Goal: Task Accomplishment & Management: Manage account settings

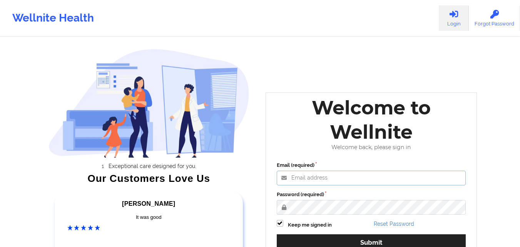
click at [338, 174] on input "Email (required)" at bounding box center [371, 177] width 189 height 15
paste input "anabelle_gerhold85@example.com"
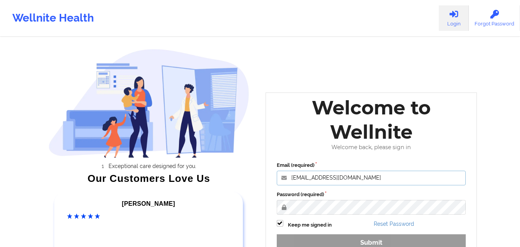
type input "anabelle_gerhold85@example.com"
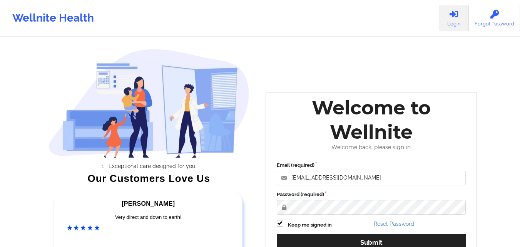
click at [490, 162] on div "Wellnite Health Login Forgot Password Exceptional care designed for you. Our Cu…" at bounding box center [260, 161] width 520 height 322
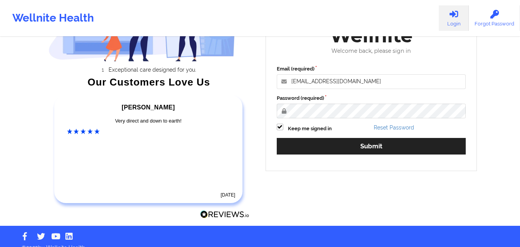
scroll to position [106, 0]
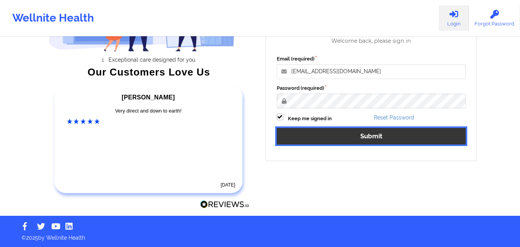
click at [372, 138] on button "Submit" at bounding box center [371, 136] width 189 height 17
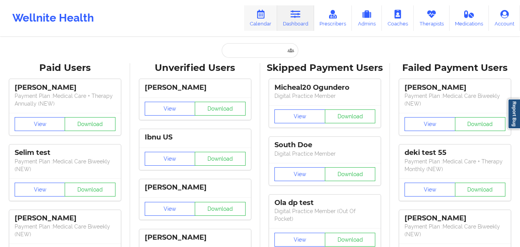
click at [264, 13] on icon at bounding box center [260, 14] width 10 height 8
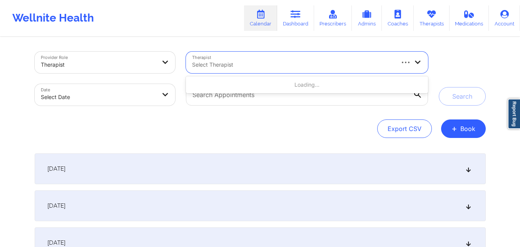
click at [265, 61] on div at bounding box center [292, 64] width 201 height 9
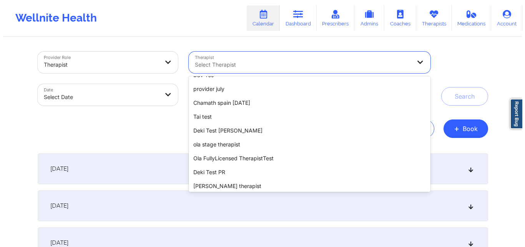
scroll to position [317, 0]
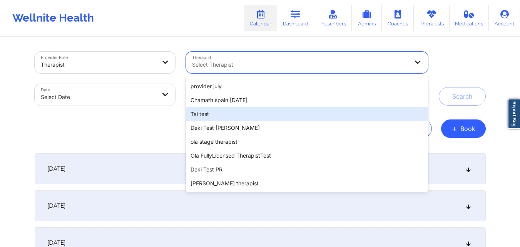
click at [298, 116] on div "Tai test" at bounding box center [307, 114] width 242 height 14
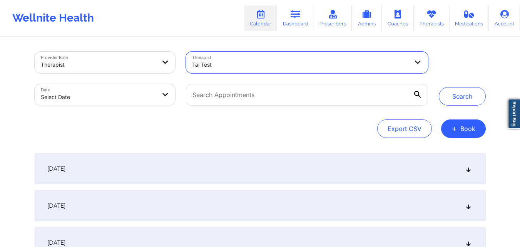
select select "2025-8"
select select "2025-9"
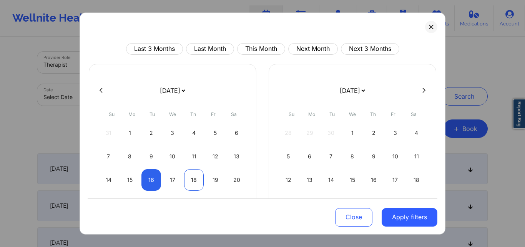
click at [194, 180] on div "18" at bounding box center [194, 179] width 20 height 22
select select "2025-8"
select select "2025-9"
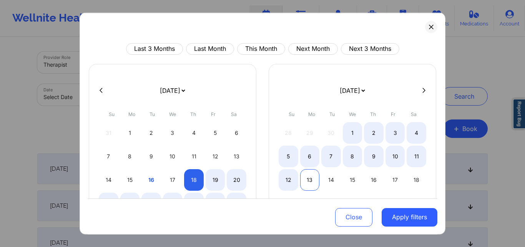
select select "2025-8"
select select "2025-9"
select select "2025-8"
select select "2025-9"
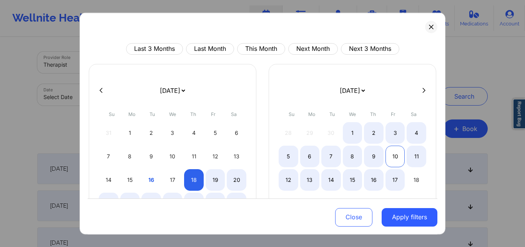
select select "2025-8"
select select "2025-9"
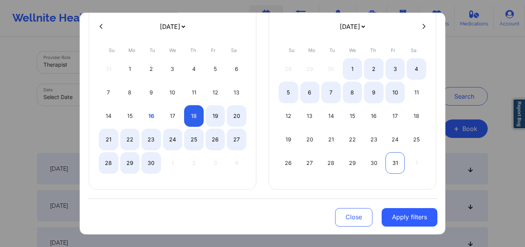
select select "2025-8"
select select "2025-9"
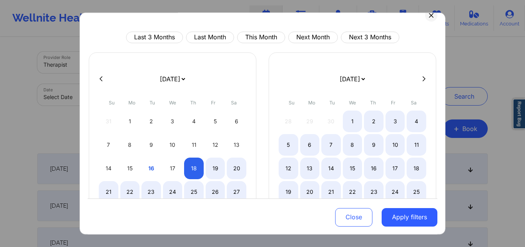
scroll to position [0, 0]
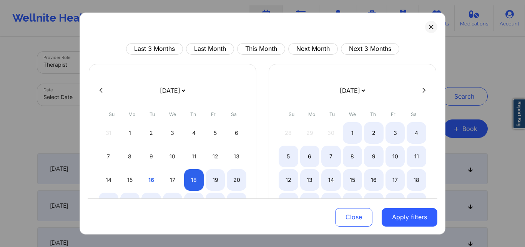
select select "2025-8"
select select "2025-9"
select select "2025-8"
select select "2025-9"
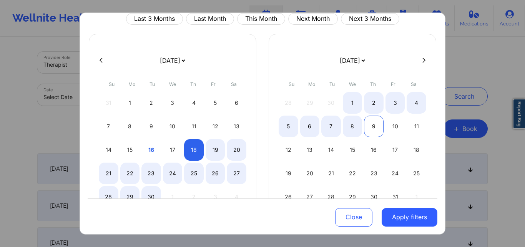
scroll to position [64, 0]
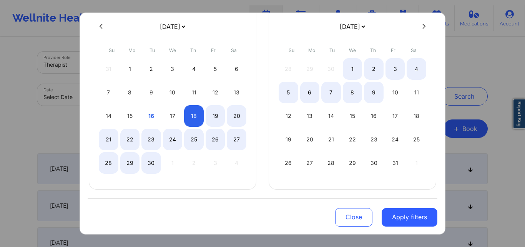
select select "2025-8"
select select "2025-9"
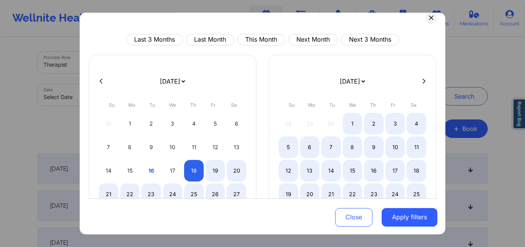
scroll to position [0, 0]
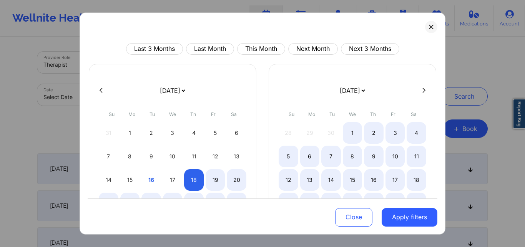
select select "2025-8"
select select "2025-9"
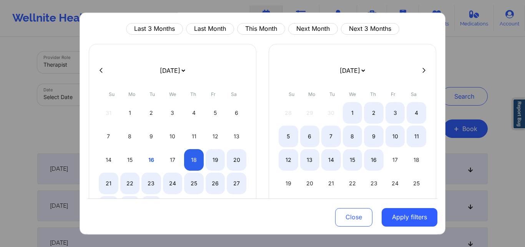
scroll to position [51, 0]
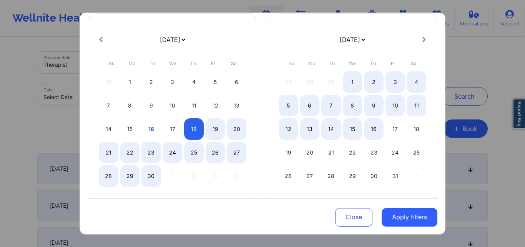
select select "2025-8"
select select "2025-9"
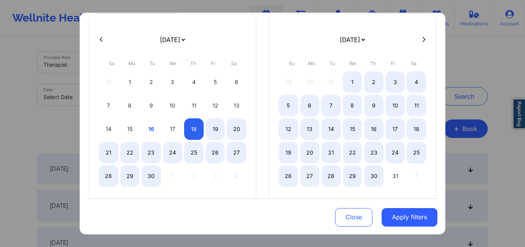
select select "2025-8"
select select "2025-9"
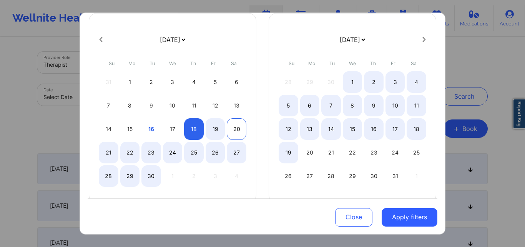
select select "2025-8"
select select "2025-9"
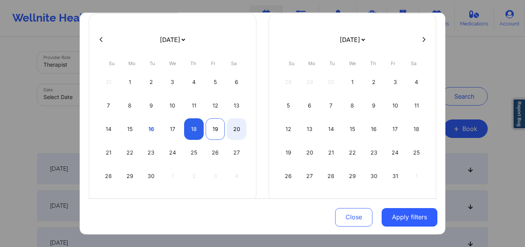
select select "2025-8"
select select "2025-9"
select select "2025-8"
select select "2025-9"
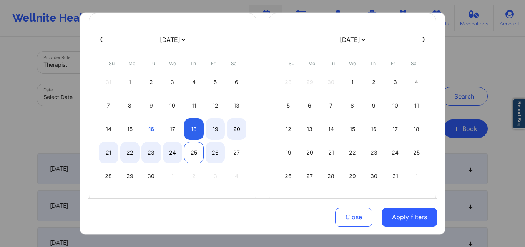
select select "2025-8"
select select "2025-9"
select select "2025-8"
select select "2025-9"
select select "2025-8"
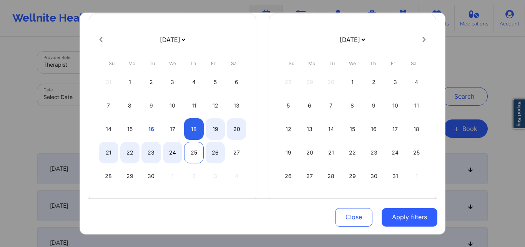
select select "2025-9"
select select "2025-8"
select select "2025-9"
click at [208, 153] on div "26" at bounding box center [216, 152] width 20 height 22
select select "2025-8"
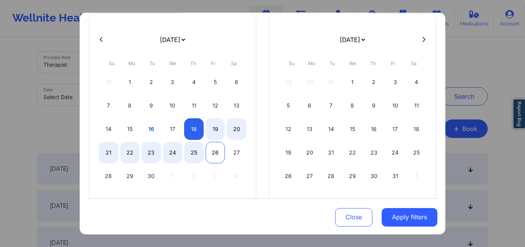
select select "2025-9"
click at [208, 153] on div "26" at bounding box center [216, 152] width 20 height 22
select select "2025-8"
select select "2025-9"
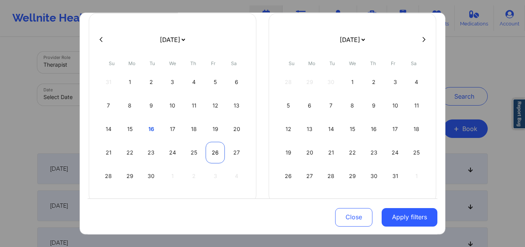
click at [215, 153] on div "26" at bounding box center [216, 152] width 20 height 22
select select "2025-8"
select select "2025-9"
click at [212, 153] on div "26" at bounding box center [216, 152] width 20 height 22
select select "2025-8"
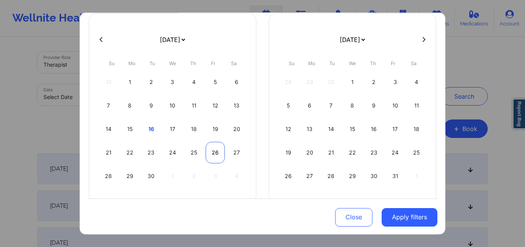
select select "2025-9"
select select "2025-8"
select select "2025-9"
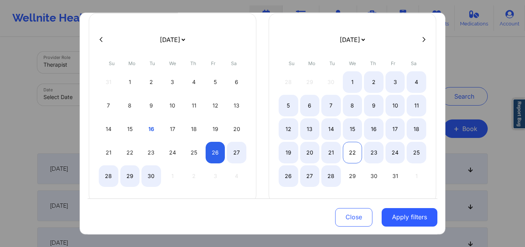
select select "2025-8"
select select "2025-9"
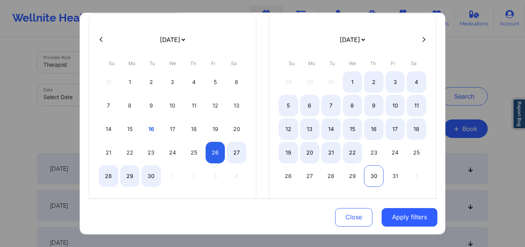
select select "2025-8"
select select "2025-9"
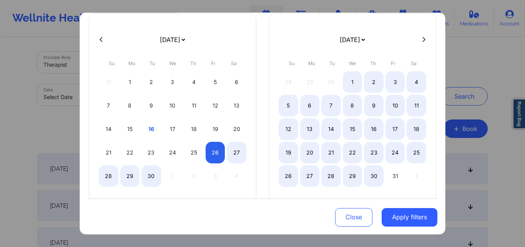
select select "2025-8"
select select "2025-9"
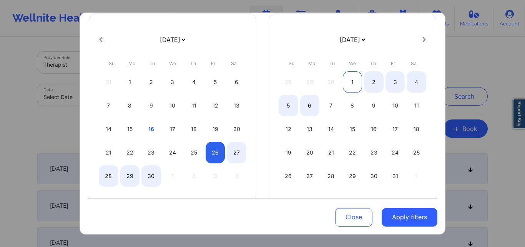
select select "2025-8"
select select "2025-9"
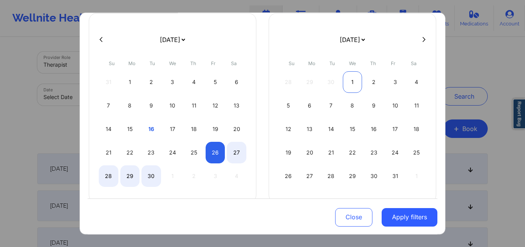
click at [354, 81] on div "1" at bounding box center [353, 82] width 20 height 22
select select "2025-8"
select select "2025-9"
click at [350, 90] on div "1" at bounding box center [353, 82] width 20 height 22
select select "2025-9"
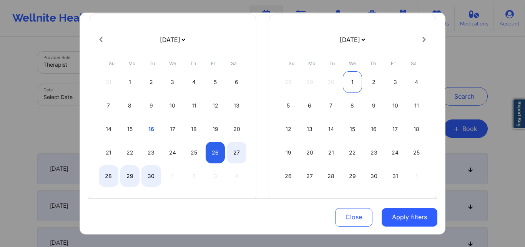
select select "2025-10"
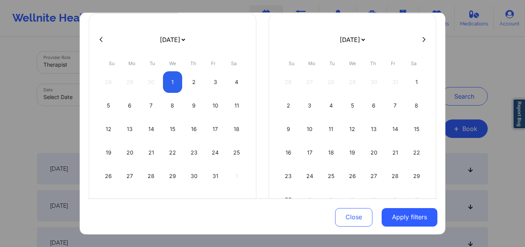
click at [350, 90] on div "26 27 28 29 30 31 1" at bounding box center [353, 82] width 148 height 22
select select "2025-9"
select select "2025-10"
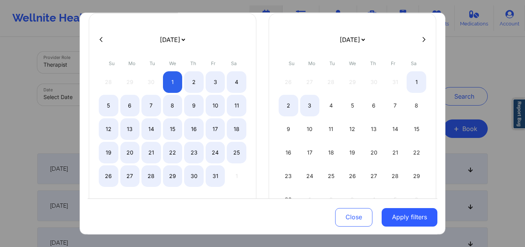
select select "2025-9"
select select "2025-10"
select select "2025-9"
select select "2025-10"
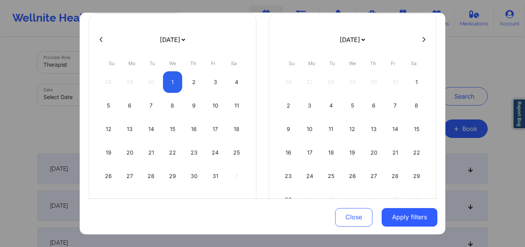
click at [97, 41] on button at bounding box center [101, 39] width 8 height 7
select select "2025-8"
select select "2025-9"
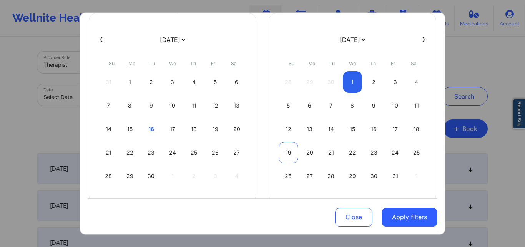
select select "2025-8"
select select "2025-9"
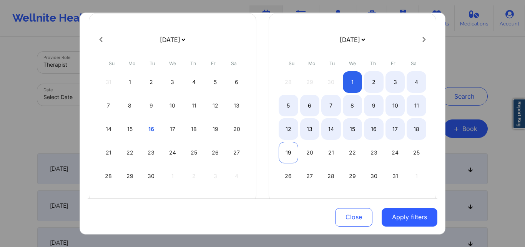
scroll to position [64, 0]
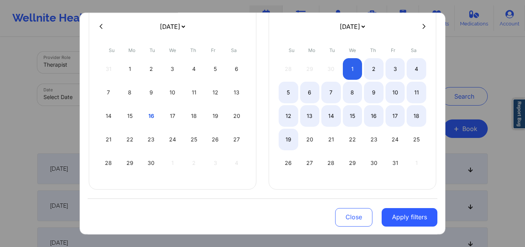
select select "2025-8"
select select "2025-9"
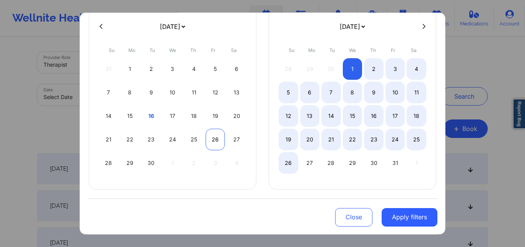
select select "2025-8"
select select "2025-9"
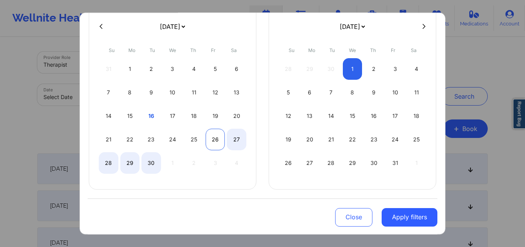
click at [215, 138] on div "26" at bounding box center [216, 139] width 20 height 22
select select "2025-8"
select select "2025-9"
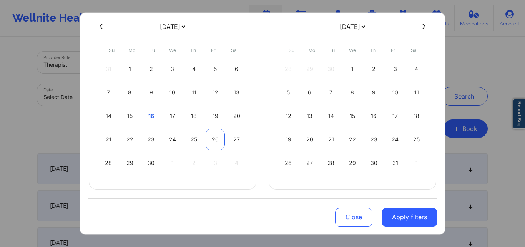
click at [215, 138] on div "26" at bounding box center [216, 139] width 20 height 22
select select "2025-8"
select select "2025-9"
click at [145, 119] on div "16" at bounding box center [152, 116] width 20 height 22
select select "2025-8"
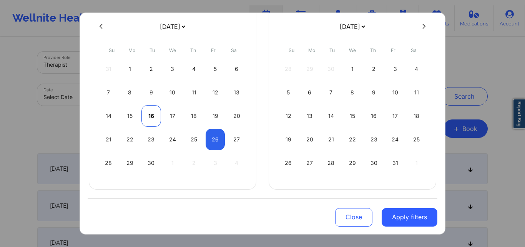
select select "2025-9"
select select "2025-8"
select select "2025-9"
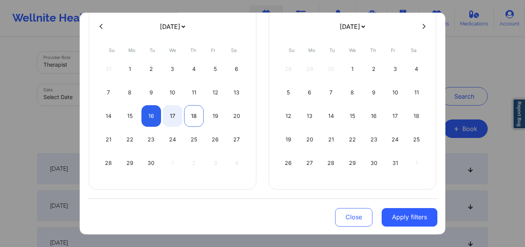
select select "2025-8"
select select "2025-9"
click at [188, 117] on div "18" at bounding box center [194, 116] width 20 height 22
select select "2025-8"
select select "2025-9"
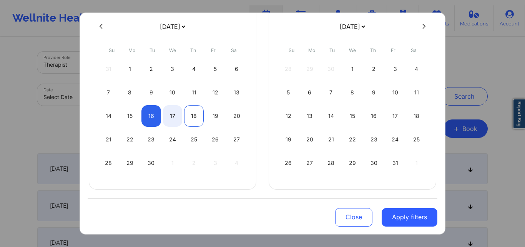
click at [195, 112] on div "18" at bounding box center [194, 116] width 20 height 22
select select "2025-8"
select select "2025-9"
click at [195, 112] on div "18" at bounding box center [194, 116] width 20 height 22
select select "2025-8"
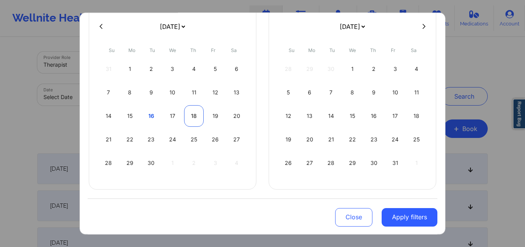
select select "2025-9"
click at [195, 112] on div "18" at bounding box center [194, 116] width 20 height 22
select select "2025-8"
select select "2025-9"
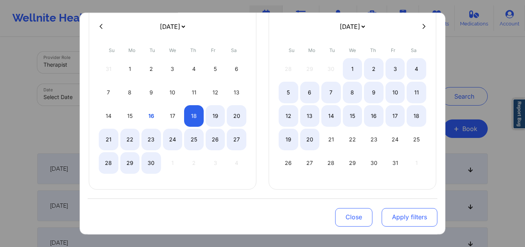
click at [412, 218] on button "Apply filters" at bounding box center [410, 217] width 56 height 18
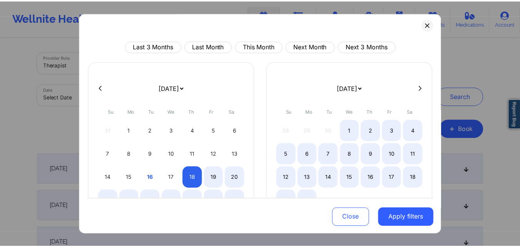
scroll to position [0, 0]
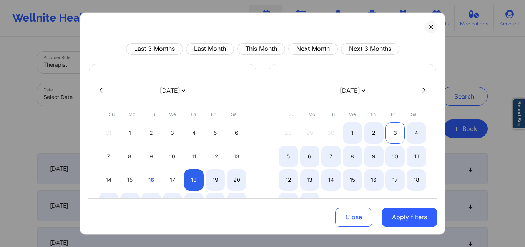
select select "2025-8"
select select "2025-9"
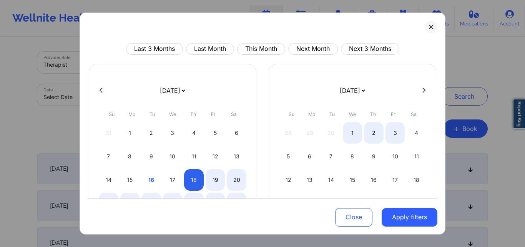
select select "2025-8"
select select "2025-9"
click at [429, 29] on icon at bounding box center [431, 26] width 5 height 5
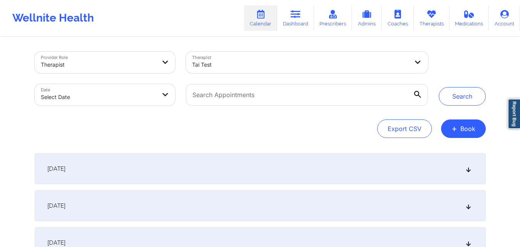
click at [255, 13] on link "Calendar" at bounding box center [260, 17] width 33 height 25
click at [303, 20] on link "Dashboard" at bounding box center [295, 17] width 37 height 25
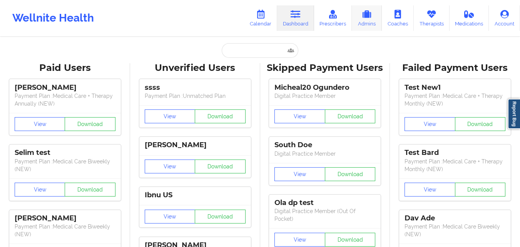
click at [363, 18] on icon at bounding box center [367, 14] width 10 height 8
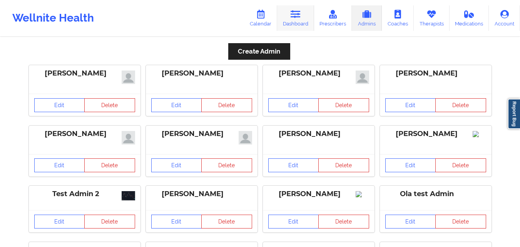
click at [303, 13] on link "Dashboard" at bounding box center [295, 17] width 37 height 25
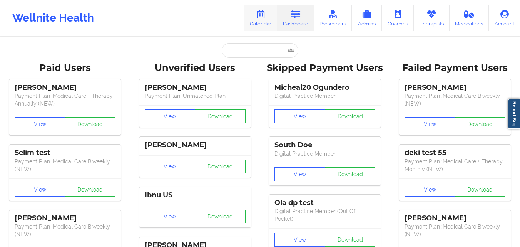
click at [261, 7] on link "Calendar" at bounding box center [260, 17] width 33 height 25
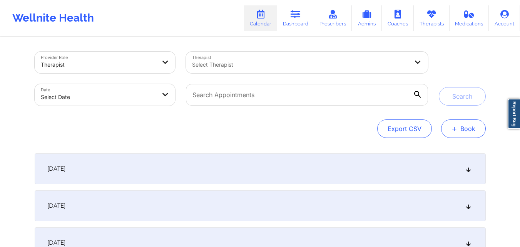
click at [460, 128] on button "+ Book" at bounding box center [463, 128] width 45 height 18
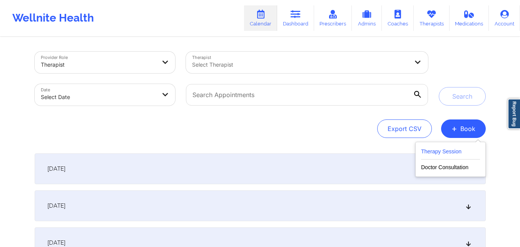
click at [458, 148] on button "Therapy Session" at bounding box center [450, 153] width 59 height 13
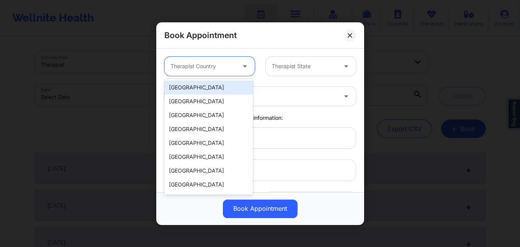
click at [243, 67] on icon at bounding box center [245, 64] width 8 height 7
click at [222, 83] on div "[GEOGRAPHIC_DATA]" at bounding box center [208, 87] width 88 height 14
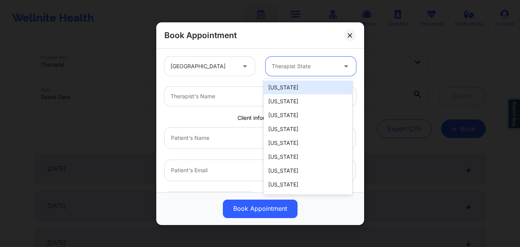
click at [342, 64] on icon at bounding box center [346, 64] width 8 height 7
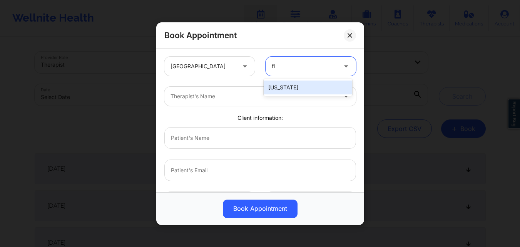
type input "flo"
click at [316, 85] on div "Florida" at bounding box center [307, 87] width 88 height 14
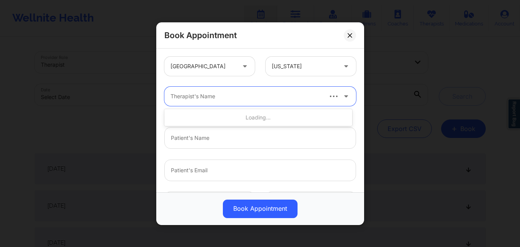
click at [303, 97] on div at bounding box center [245, 96] width 151 height 9
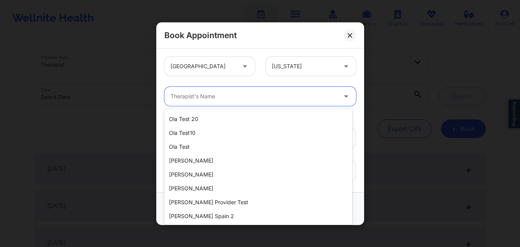
scroll to position [1200, 0]
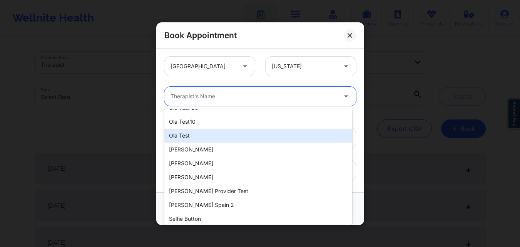
click at [265, 140] on div "Ola test" at bounding box center [258, 135] width 188 height 14
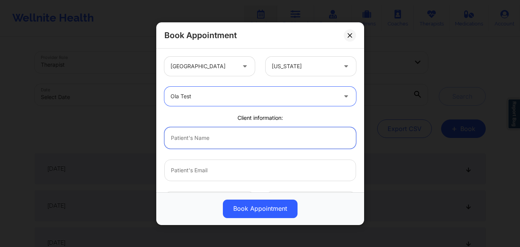
click at [269, 142] on input "text" at bounding box center [260, 138] width 192 height 22
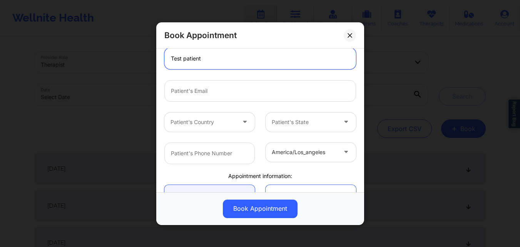
scroll to position [78, 0]
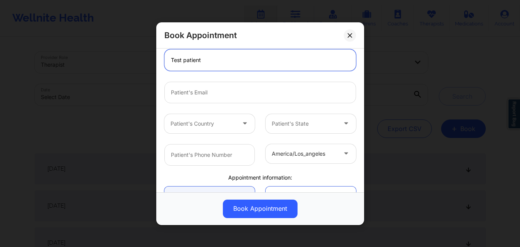
type input "Test patient"
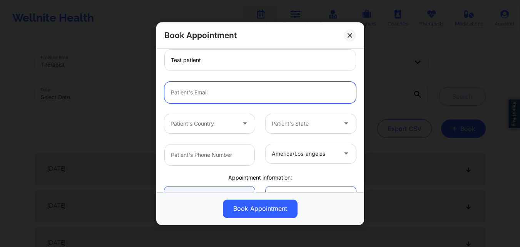
click at [255, 97] on input "email" at bounding box center [260, 92] width 192 height 22
type input "test@email.com"
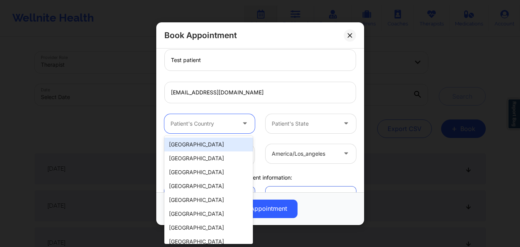
click at [242, 123] on icon at bounding box center [245, 121] width 8 height 7
click at [235, 141] on div "[GEOGRAPHIC_DATA]" at bounding box center [208, 144] width 88 height 14
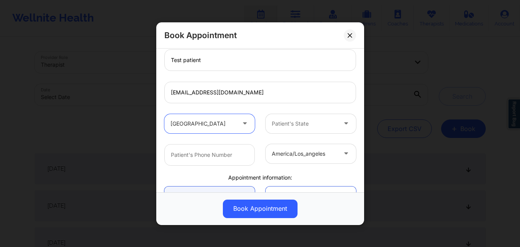
click at [352, 127] on div at bounding box center [346, 122] width 18 height 19
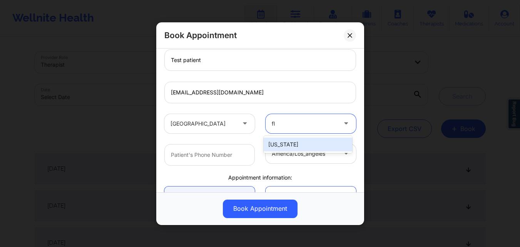
type input "flo"
click at [321, 145] on div "Florida" at bounding box center [307, 144] width 88 height 14
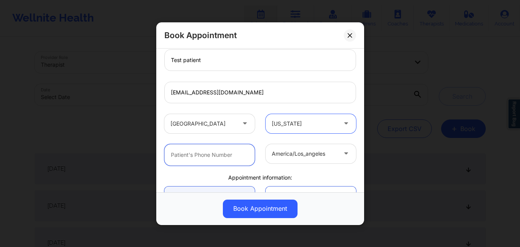
click at [243, 152] on input "text" at bounding box center [209, 154] width 90 height 22
type input "0000000000"
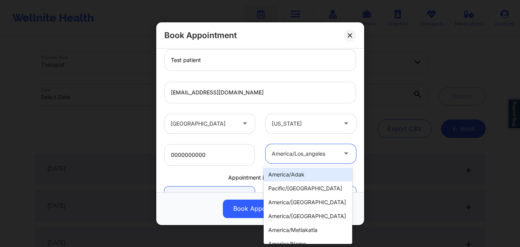
click at [337, 160] on div at bounding box center [346, 152] width 18 height 19
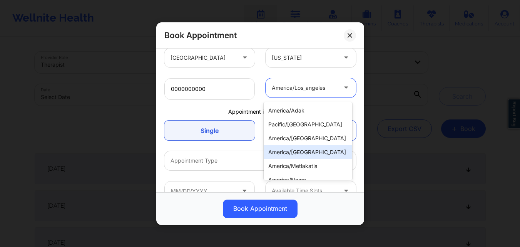
scroll to position [147, 0]
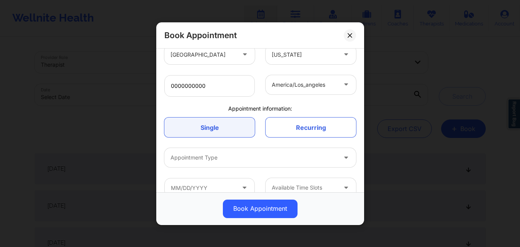
click at [356, 103] on div "United States Florida Ola test Client information: Test patient test@email.com …" at bounding box center [260, 54] width 202 height 298
click at [231, 129] on link "Single" at bounding box center [209, 127] width 90 height 20
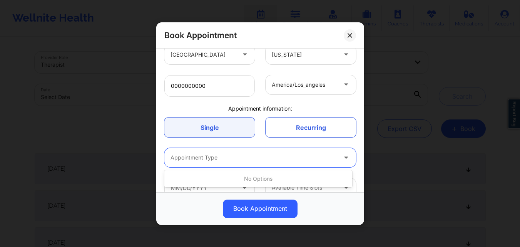
click at [343, 159] on icon at bounding box center [346, 155] width 8 height 7
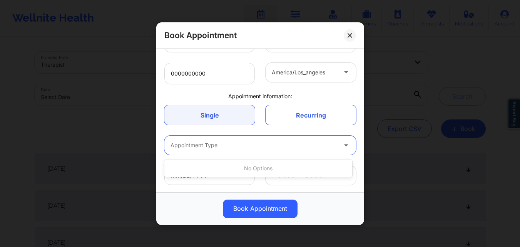
scroll to position [160, 0]
click at [358, 91] on div "United States Florida Ola test Client information: Test patient test@email.com …" at bounding box center [260, 119] width 208 height 143
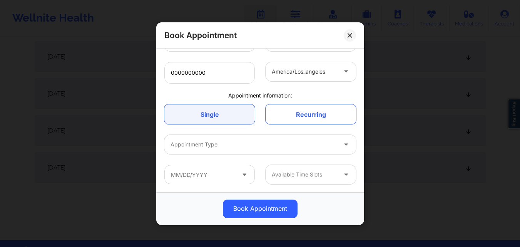
scroll to position [115, 0]
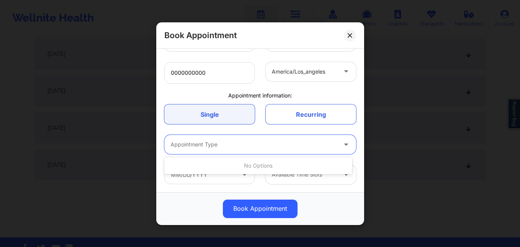
click at [235, 144] on div at bounding box center [253, 144] width 166 height 9
click at [242, 163] on div "No options" at bounding box center [258, 165] width 188 height 14
click at [242, 177] on span at bounding box center [244, 174] width 9 height 10
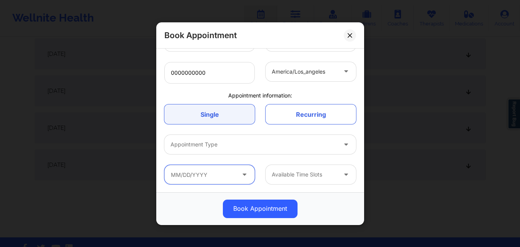
click at [215, 176] on input "text" at bounding box center [209, 174] width 90 height 19
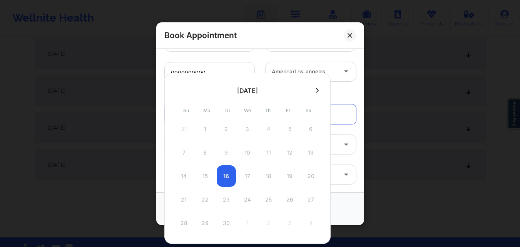
click at [315, 88] on icon at bounding box center [316, 89] width 3 height 5
click at [296, 37] on div "Book Appointment" at bounding box center [260, 35] width 208 height 26
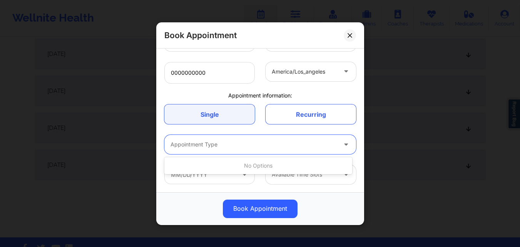
click at [279, 135] on div "Appointment Type" at bounding box center [250, 144] width 173 height 19
click at [278, 164] on div "No options" at bounding box center [258, 165] width 188 height 14
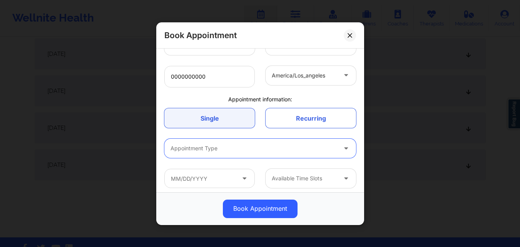
scroll to position [160, 0]
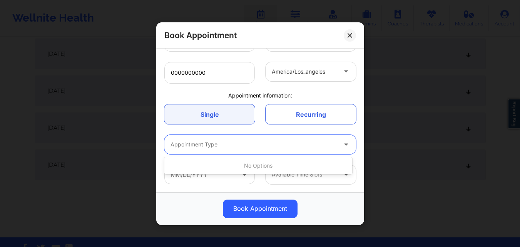
click at [336, 199] on div "Book Appointment" at bounding box center [260, 208] width 197 height 18
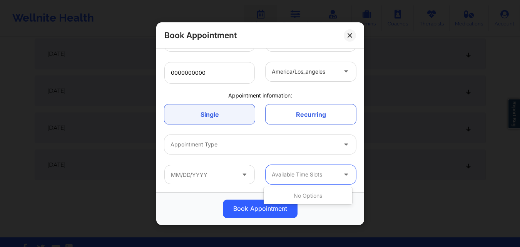
click at [345, 174] on icon at bounding box center [346, 172] width 8 height 7
click at [340, 209] on div "Book Appointment" at bounding box center [260, 208] width 197 height 18
click at [353, 35] on button at bounding box center [349, 35] width 12 height 12
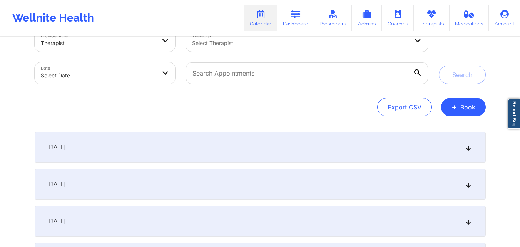
scroll to position [0, 0]
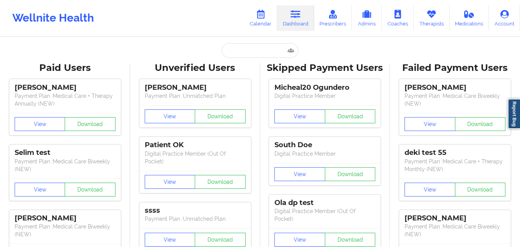
click at [152, 16] on div "Wellnite Health Calendar Dashboard Prescribers Admins Coaches Therapists Medica…" at bounding box center [260, 18] width 520 height 31
click at [265, 17] on icon at bounding box center [260, 14] width 10 height 8
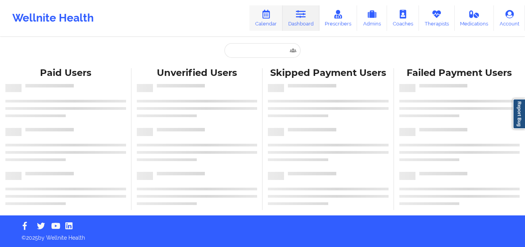
click at [271, 16] on icon at bounding box center [266, 14] width 10 height 8
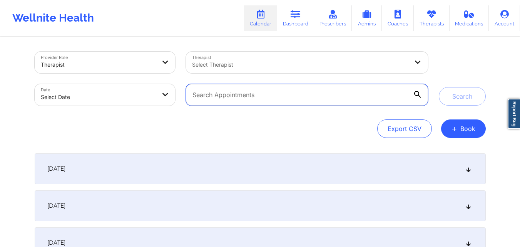
click at [306, 96] on input "text" at bounding box center [307, 95] width 242 height 22
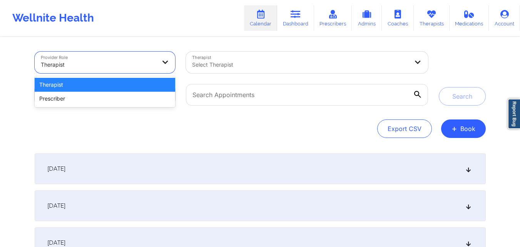
click at [152, 83] on div "Therapist" at bounding box center [105, 85] width 141 height 14
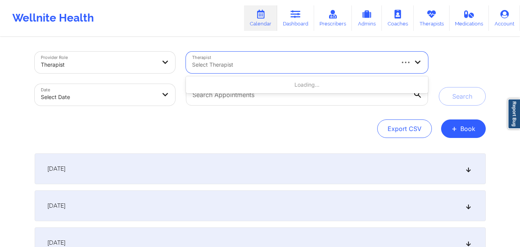
click at [230, 67] on div at bounding box center [292, 64] width 201 height 9
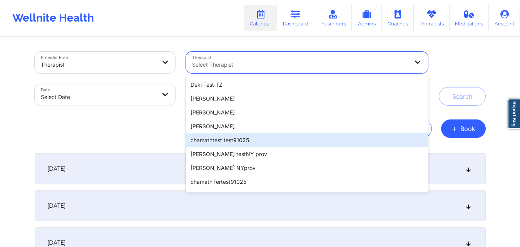
click at [265, 133] on div "chamathtest test91025" at bounding box center [307, 140] width 242 height 14
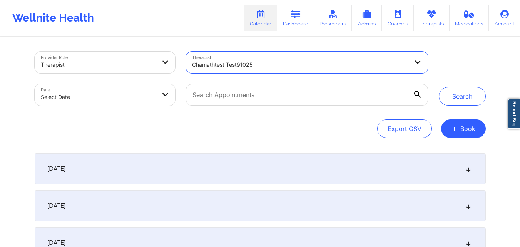
click at [172, 95] on body "Wellnite Health Calendar Dashboard Prescribers Admins Coaches Therapists Medica…" at bounding box center [260, 123] width 520 height 247
select select "2025-8"
select select "2025-9"
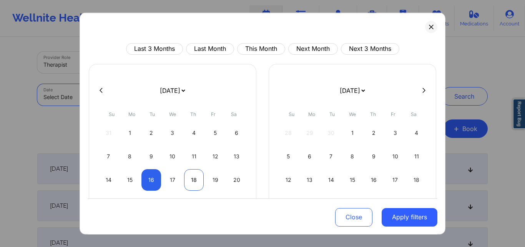
click at [191, 178] on div "18" at bounding box center [194, 179] width 20 height 22
select select "2025-8"
select select "2025-9"
select select "2025-8"
select select "2025-9"
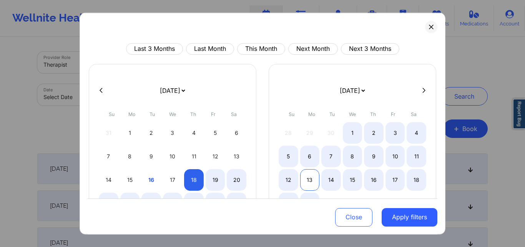
select select "2025-8"
select select "2025-9"
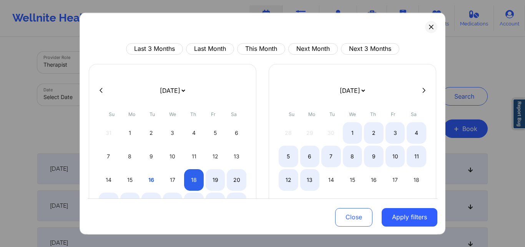
select select "2025-8"
select select "2025-9"
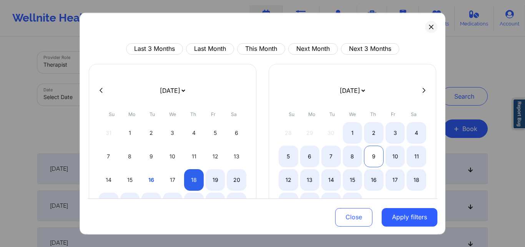
select select "2025-8"
select select "2025-9"
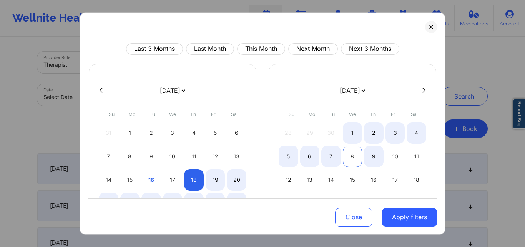
select select "2025-8"
select select "2025-9"
click at [354, 157] on div "8" at bounding box center [353, 156] width 20 height 22
select select "2025-8"
select select "2025-9"
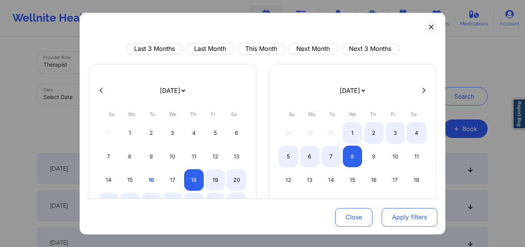
click at [406, 215] on button "Apply filters" at bounding box center [410, 217] width 56 height 18
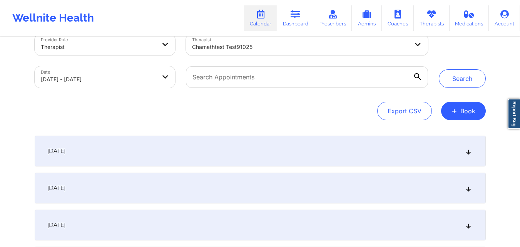
scroll to position [18, 0]
click at [465, 75] on button "Search" at bounding box center [461, 78] width 47 height 18
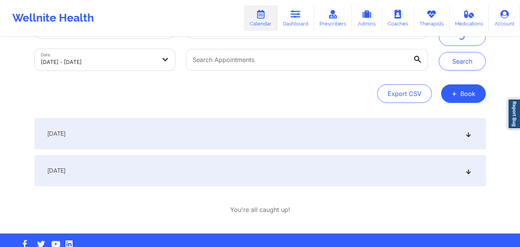
scroll to position [35, 0]
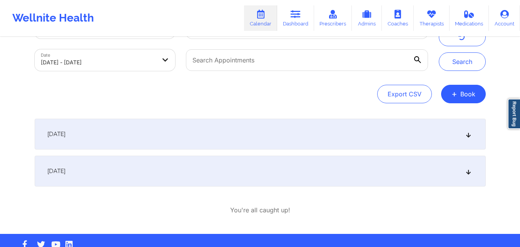
click at [466, 135] on icon at bounding box center [468, 133] width 7 height 5
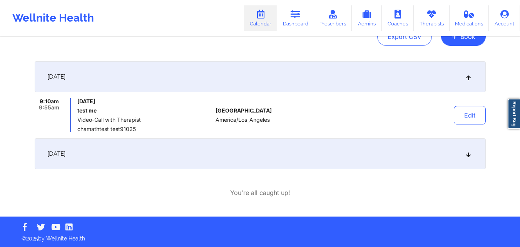
scroll to position [93, 0]
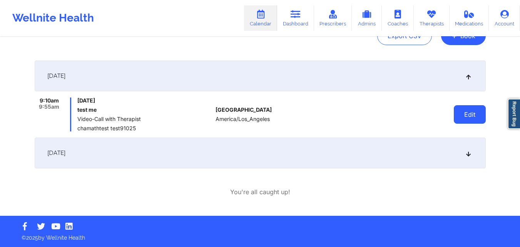
click at [470, 118] on button "Edit" at bounding box center [469, 114] width 32 height 18
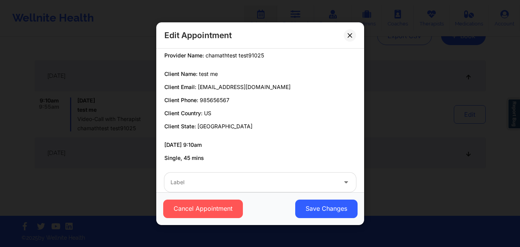
scroll to position [44, 0]
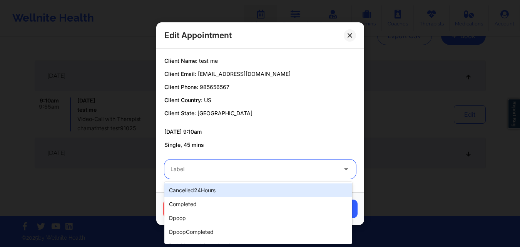
click at [343, 170] on icon at bounding box center [346, 167] width 8 height 7
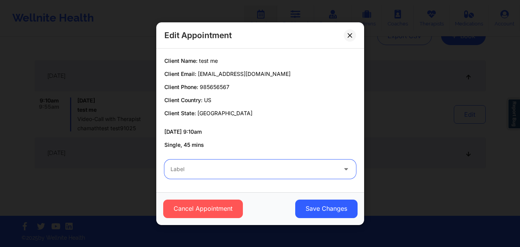
click at [343, 170] on icon at bounding box center [346, 167] width 8 height 7
click at [290, 170] on div at bounding box center [253, 168] width 166 height 9
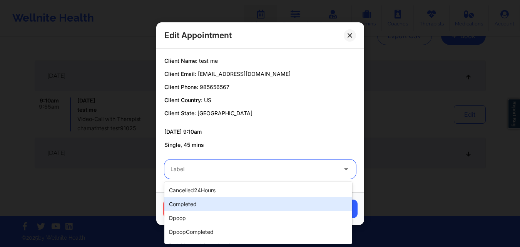
scroll to position [246, 0]
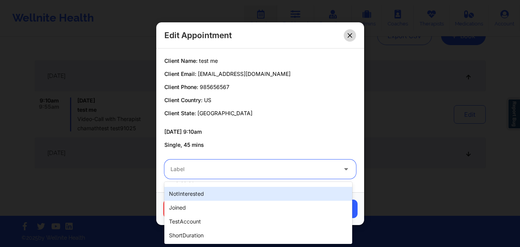
click at [352, 34] on button at bounding box center [349, 35] width 12 height 12
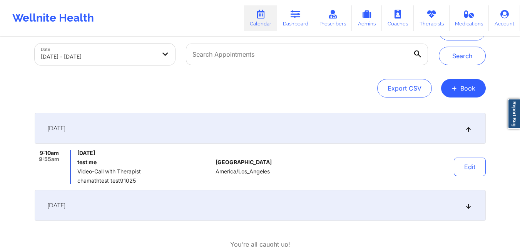
scroll to position [51, 0]
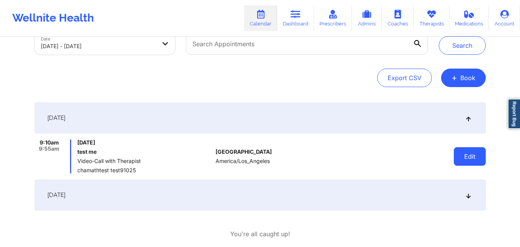
click at [468, 155] on button "Edit" at bounding box center [469, 156] width 32 height 18
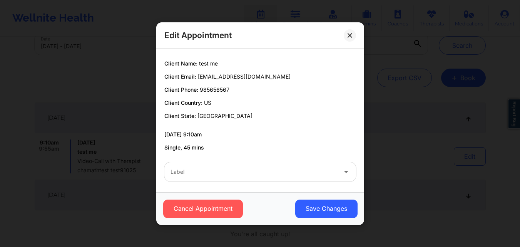
scroll to position [44, 0]
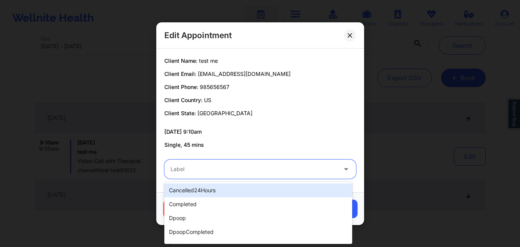
click at [263, 169] on div at bounding box center [253, 168] width 166 height 9
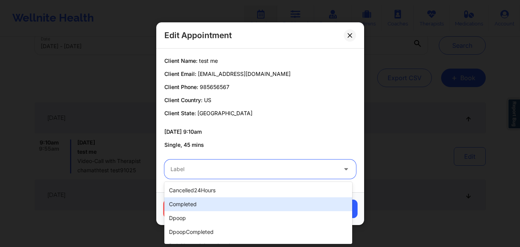
click at [267, 204] on div "completed" at bounding box center [258, 204] width 188 height 14
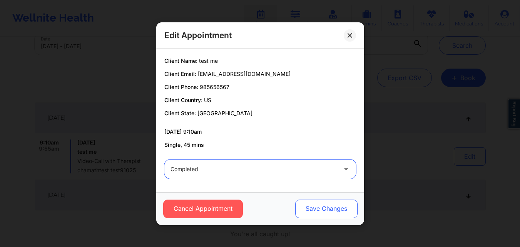
click at [334, 203] on button "Save Changes" at bounding box center [326, 208] width 62 height 18
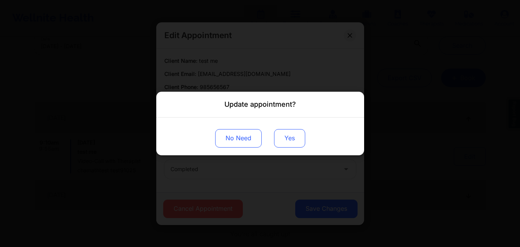
click at [292, 137] on button "Yes" at bounding box center [289, 138] width 31 height 18
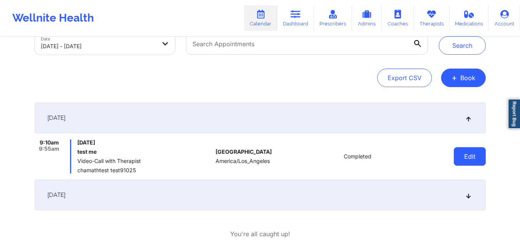
click at [475, 152] on button "Edit" at bounding box center [469, 156] width 32 height 18
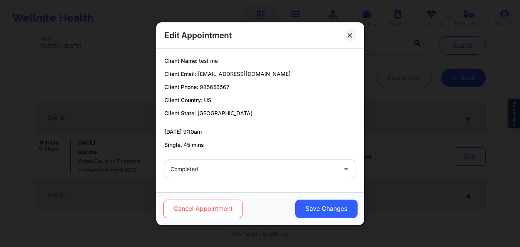
click at [205, 204] on button "Cancel Appointment" at bounding box center [203, 208] width 80 height 18
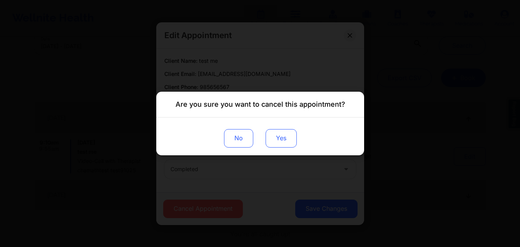
click at [285, 130] on button "Yes" at bounding box center [280, 138] width 31 height 18
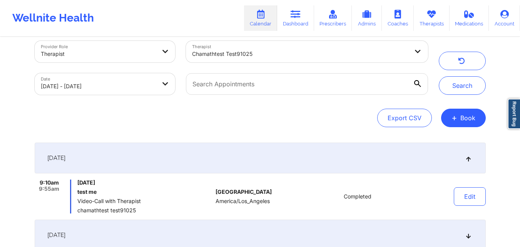
scroll to position [0, 0]
